Goal: Check status: Check status

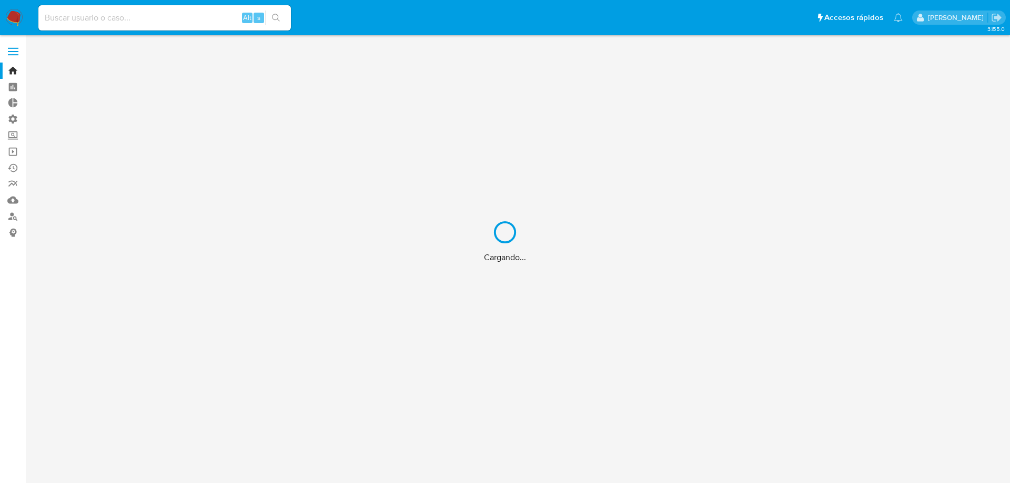
click at [177, 17] on div "Cargando..." at bounding box center [505, 241] width 1010 height 483
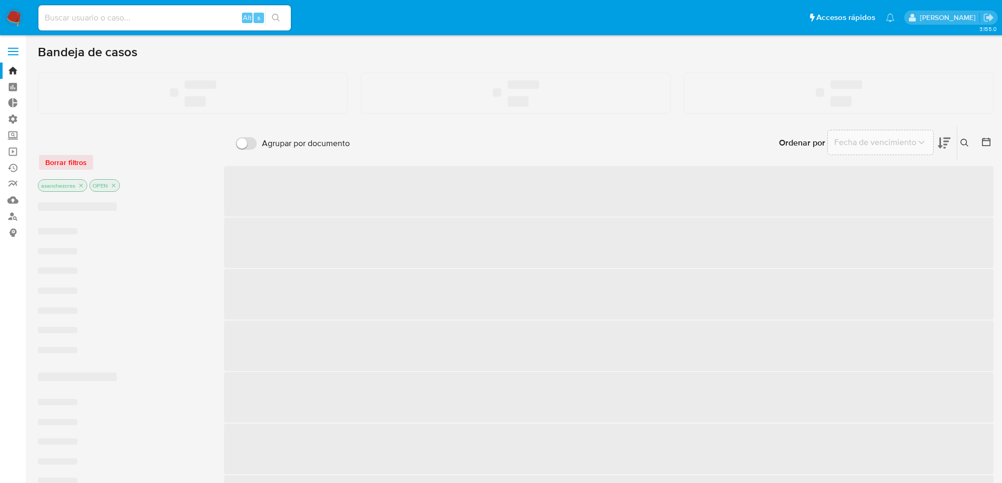
click at [154, 21] on input at bounding box center [164, 18] width 252 height 14
paste input "217058552"
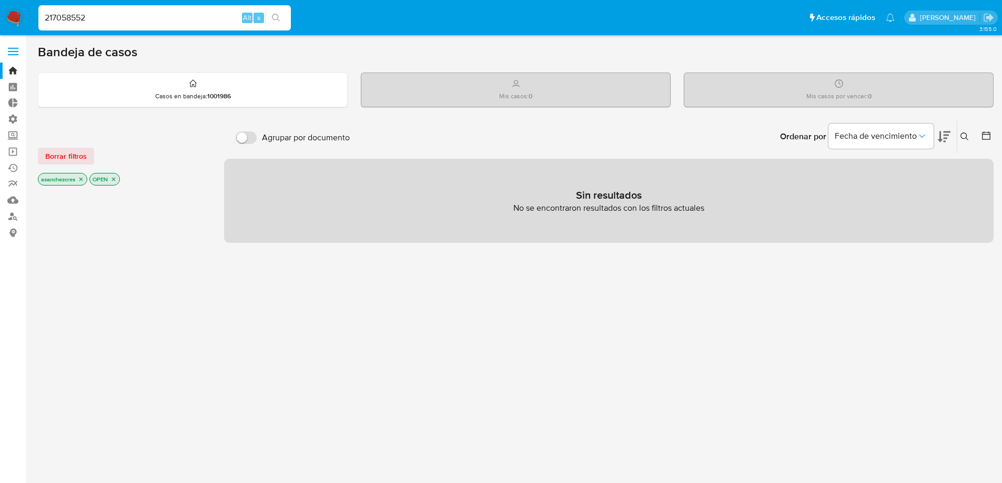
type input "217058552"
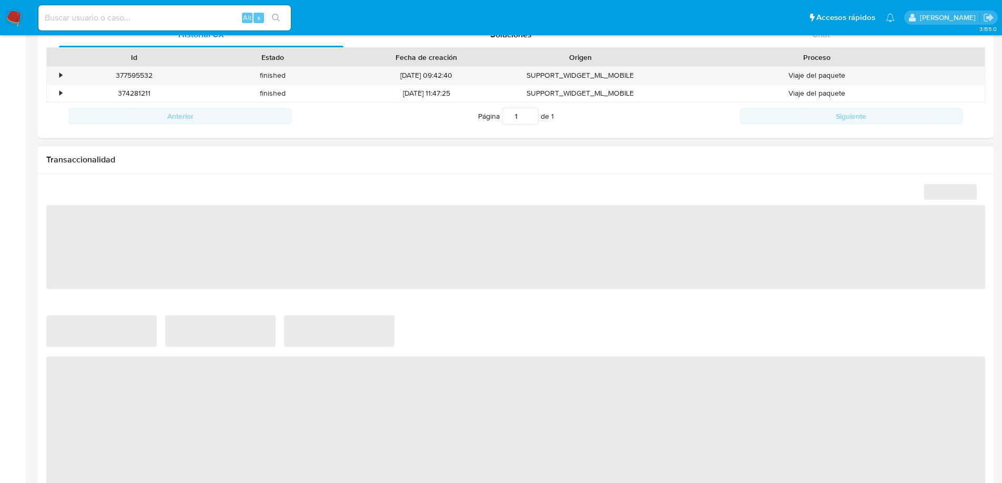
scroll to position [457, 0]
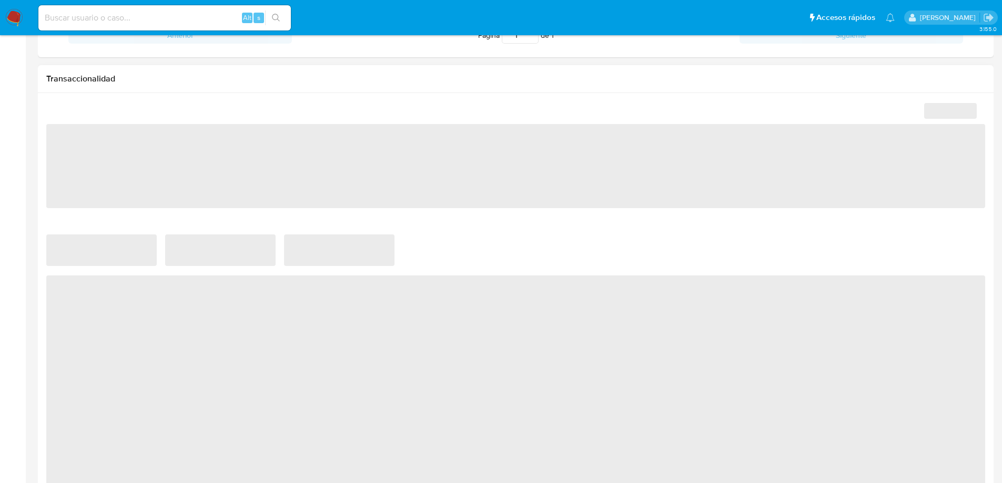
select select "10"
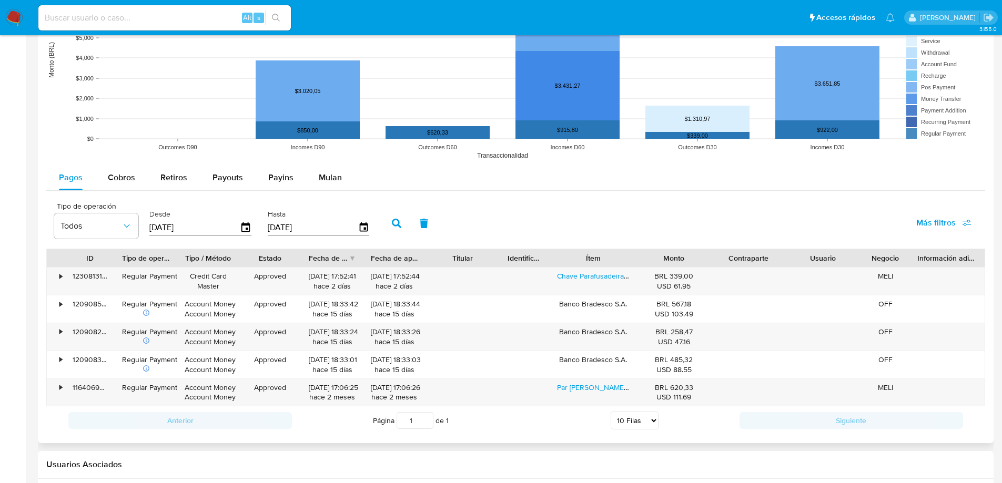
scroll to position [825, 0]
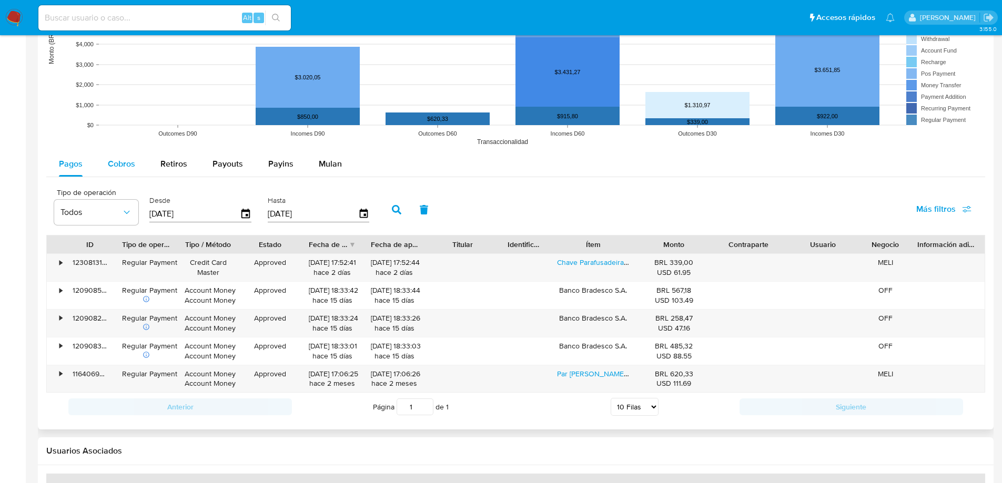
click at [106, 163] on button "Cobros" at bounding box center [121, 163] width 53 height 25
select select "10"
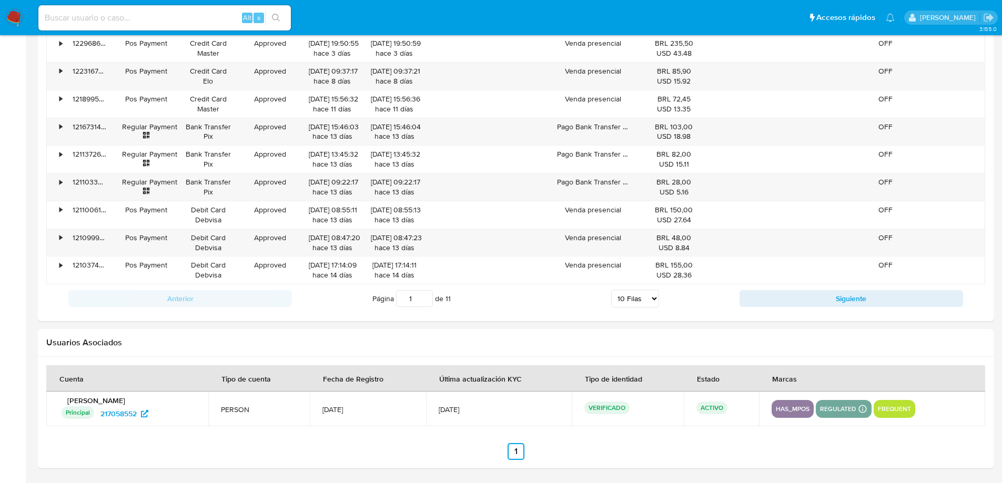
scroll to position [914, 0]
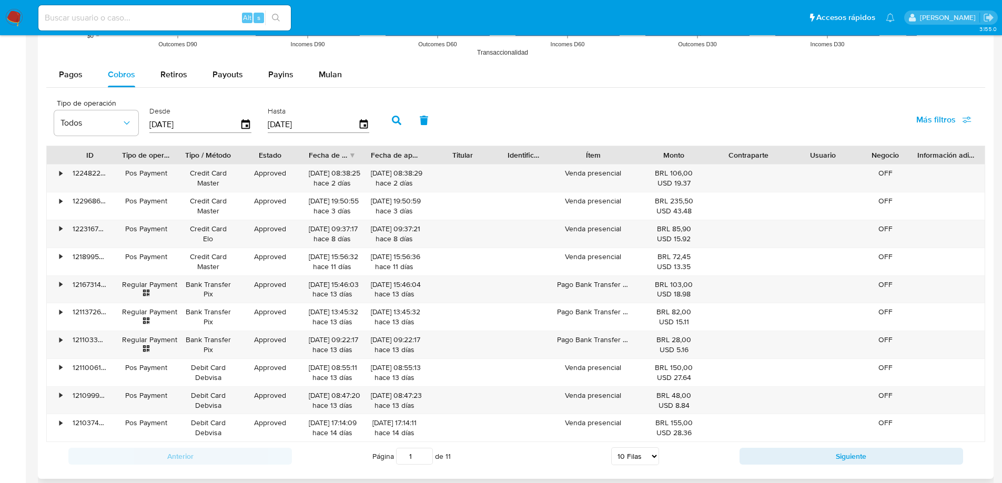
click at [237, 123] on input "[DATE]" at bounding box center [194, 124] width 90 height 17
click at [239, 124] on input "[DATE]" at bounding box center [194, 124] width 90 height 17
click at [241, 126] on icon "button" at bounding box center [245, 123] width 8 height 9
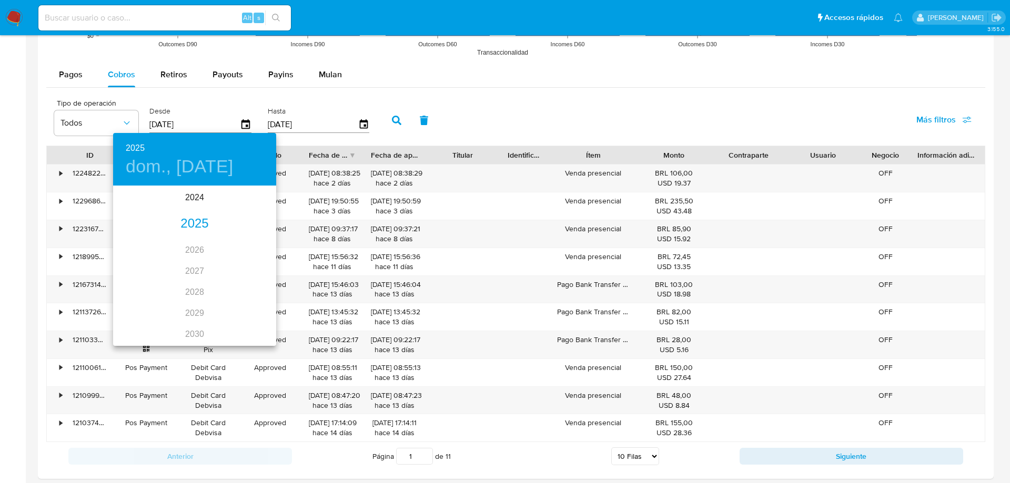
click at [197, 225] on div "2025" at bounding box center [194, 223] width 163 height 21
click at [146, 283] on div "[DATE]." at bounding box center [140, 285] width 54 height 39
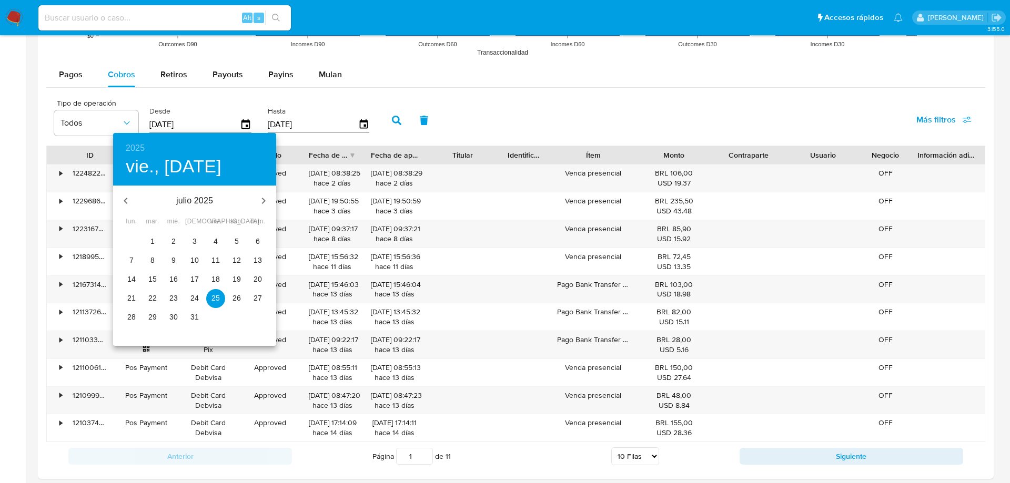
click at [168, 243] on span "2" at bounding box center [173, 241] width 19 height 11
type input "[DATE]"
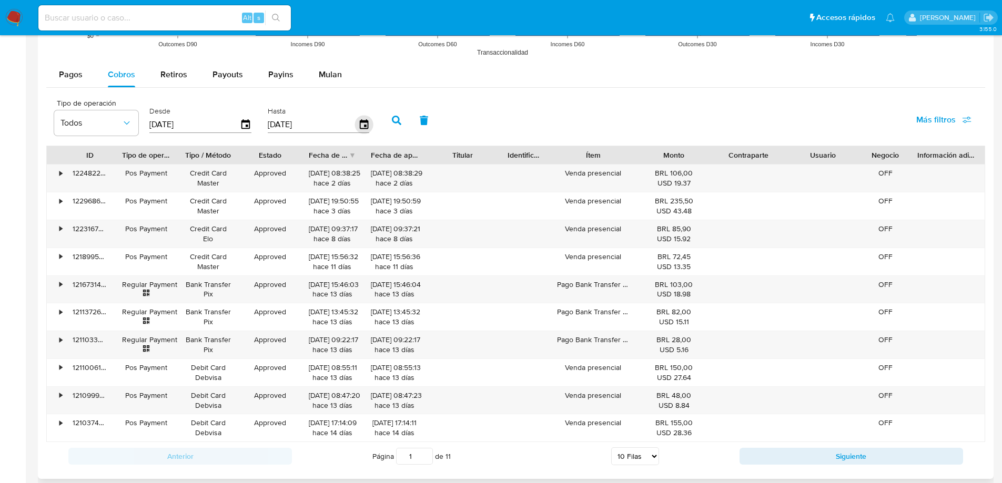
click at [364, 126] on icon "button" at bounding box center [363, 123] width 8 height 9
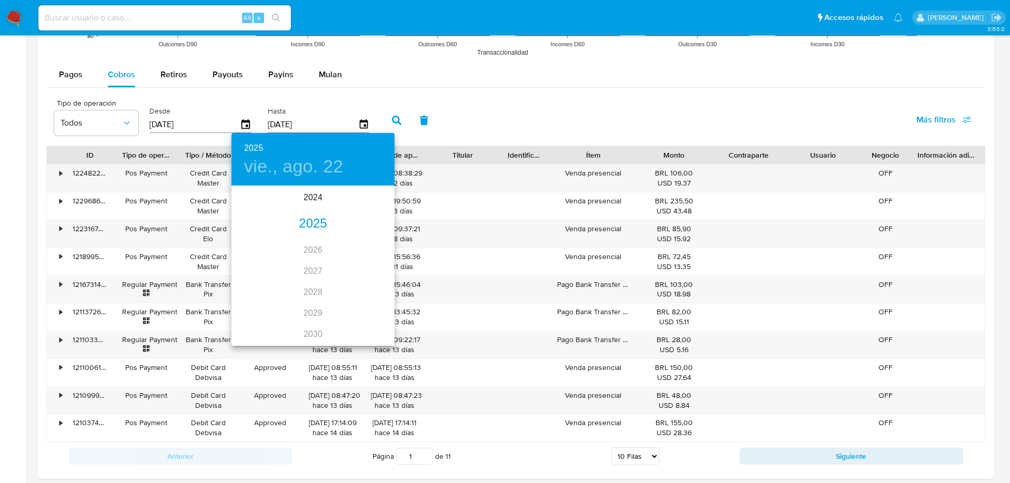
click at [309, 226] on div "2025" at bounding box center [312, 223] width 163 height 21
click at [373, 245] on div "jun." at bounding box center [367, 246] width 54 height 39
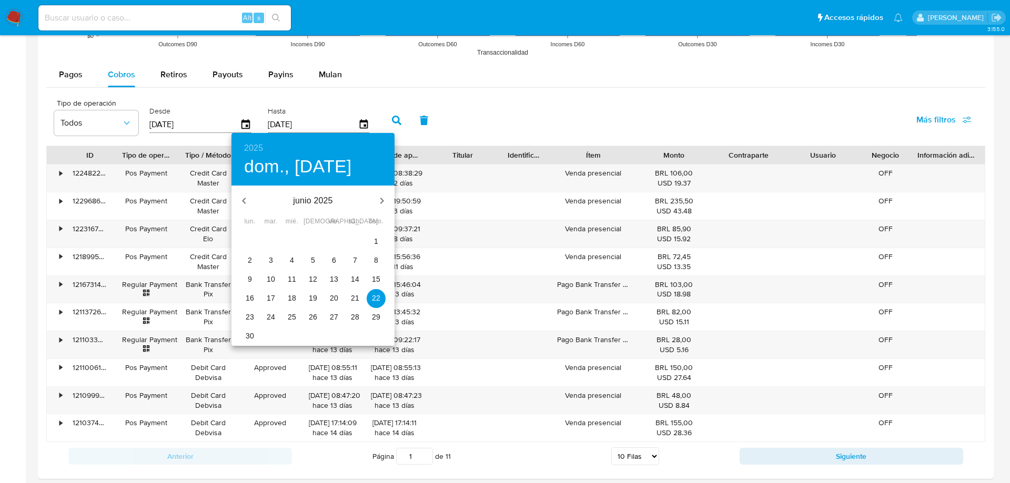
click at [377, 202] on icon "button" at bounding box center [381, 201] width 13 height 13
click at [254, 260] on span "7" at bounding box center [249, 260] width 19 height 11
type input "[DATE]"
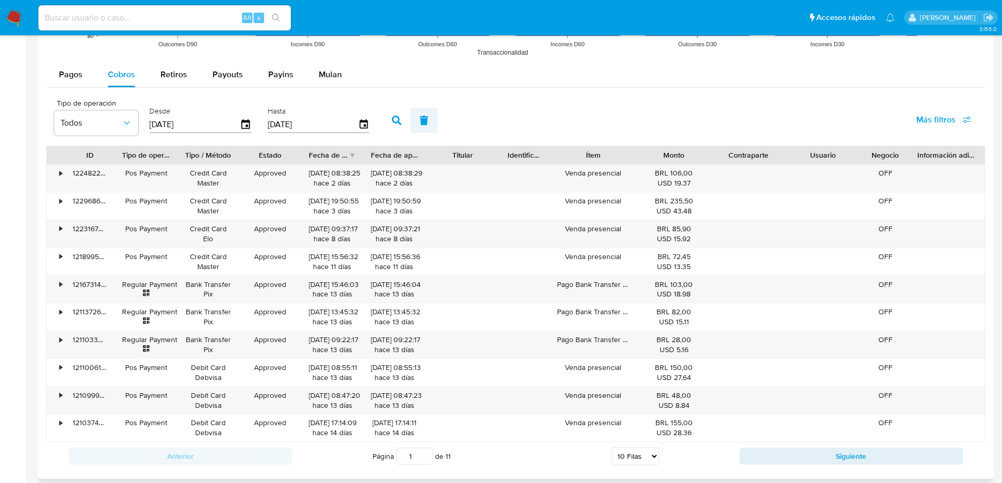
drag, startPoint x: 400, startPoint y: 118, endPoint x: 419, endPoint y: 129, distance: 22.4
click at [400, 118] on icon "button" at bounding box center [396, 120] width 9 height 9
click at [623, 456] on select "5 Filas 10 Filas 20 Filas 25 Filas 50 Filas 100 Filas" at bounding box center [635, 456] width 48 height 18
select select "100"
click at [611, 447] on select "5 Filas 10 Filas 20 Filas 25 Filas 50 Filas 100 Filas" at bounding box center [635, 456] width 48 height 18
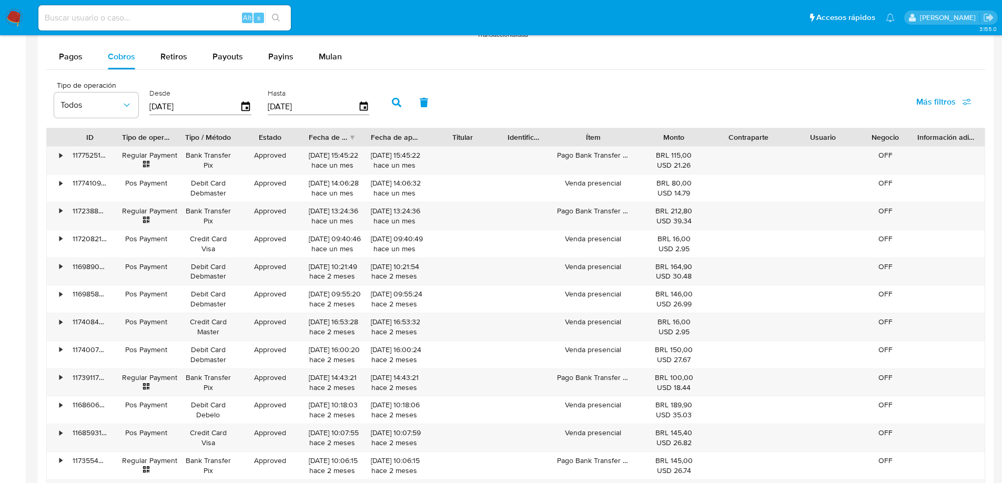
scroll to position [923, 0]
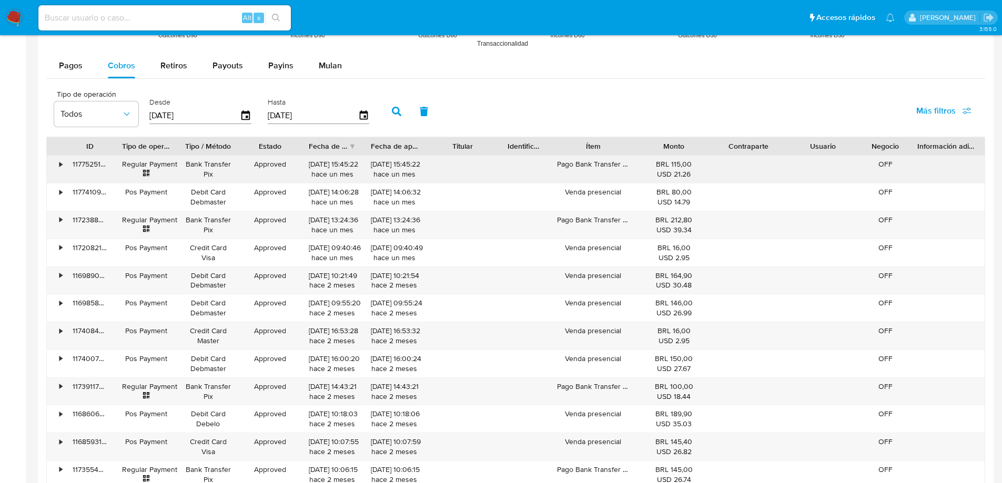
click at [56, 168] on div "•" at bounding box center [56, 169] width 18 height 27
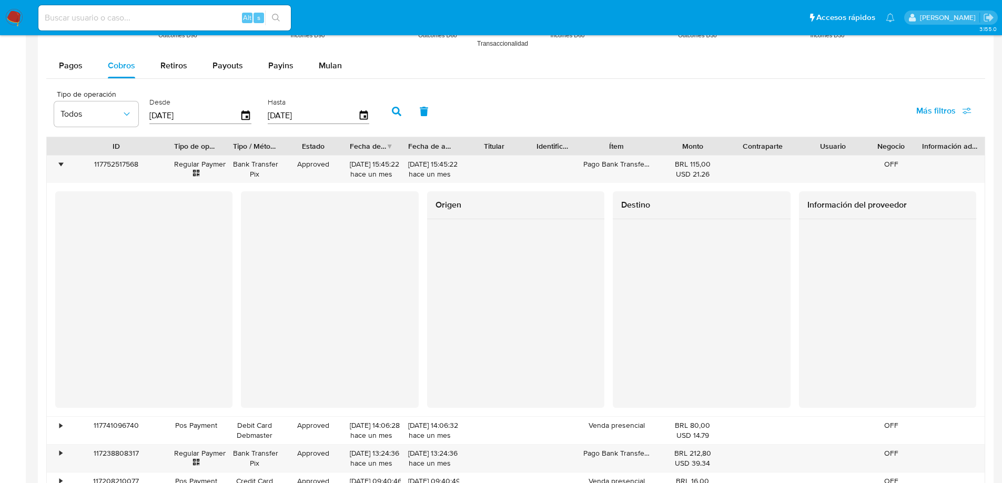
drag, startPoint x: 115, startPoint y: 149, endPoint x: 167, endPoint y: 150, distance: 52.1
click at [167, 150] on div at bounding box center [166, 146] width 19 height 18
click at [124, 166] on div "117752517568" at bounding box center [115, 169] width 101 height 27
click at [404, 75] on div "Pagos Cobros Retiros Payouts Payins Mulan" at bounding box center [515, 65] width 939 height 25
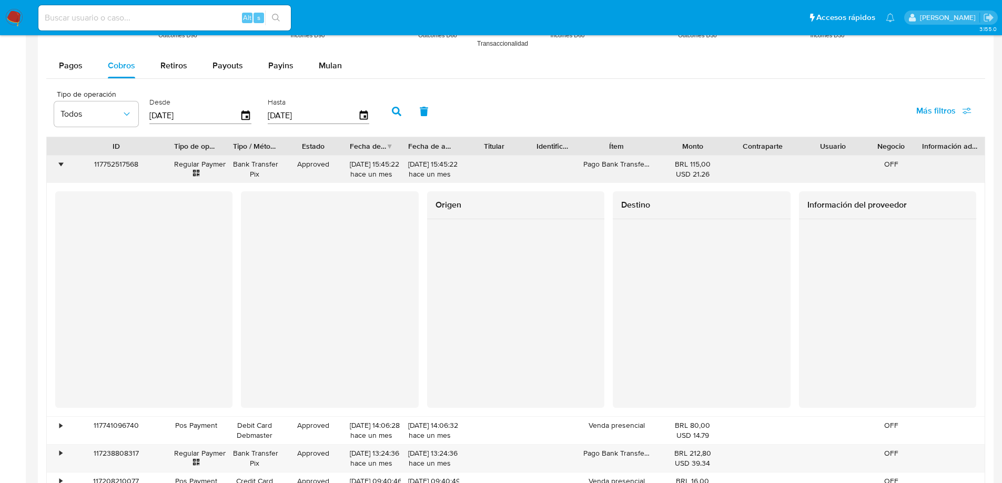
click at [63, 168] on div "•" at bounding box center [56, 169] width 18 height 27
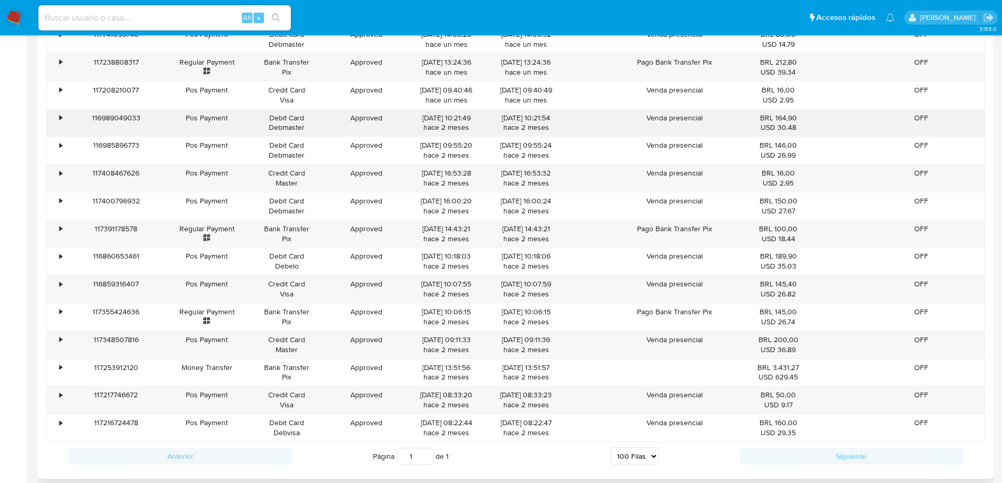
scroll to position [444, 0]
